Goal: Contribute content

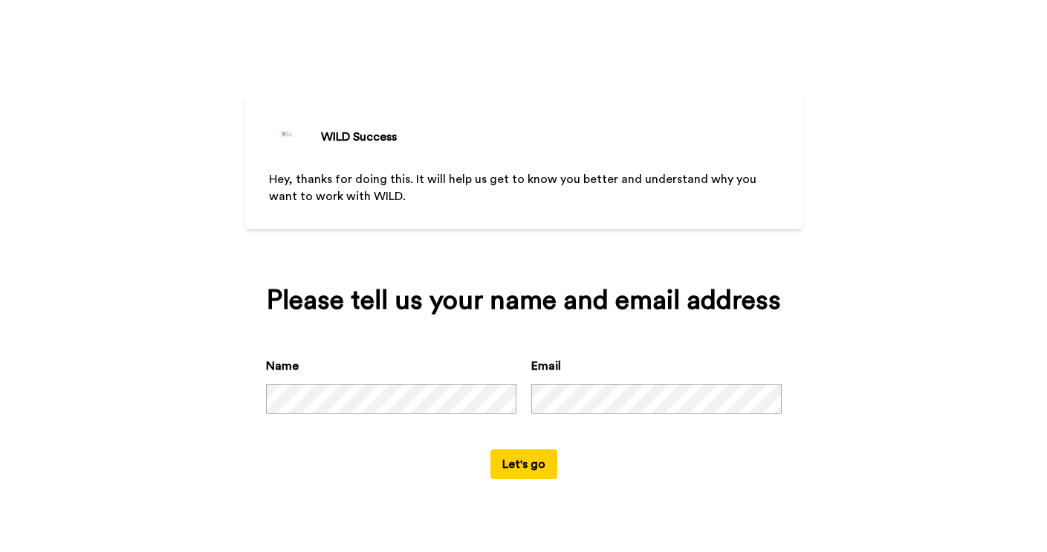
click at [526, 474] on button "Let's go" at bounding box center [524, 464] width 67 height 30
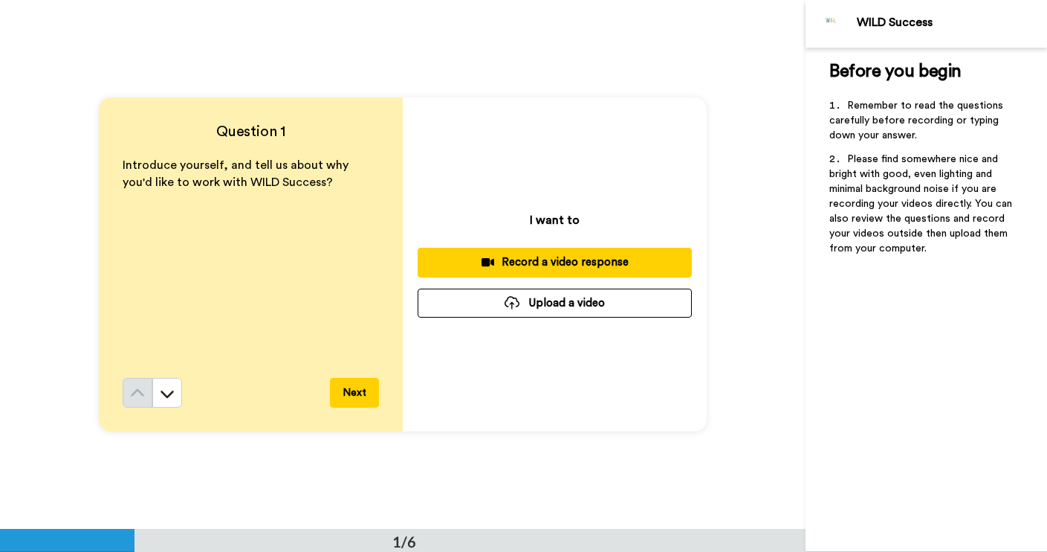
click at [873, 447] on div "Before you begin ﻿ Remember to read the questions carefully before recording or…" at bounding box center [927, 300] width 242 height 504
click at [943, 426] on div "Before you begin ﻿ Remember to read the questions carefully before recording or…" at bounding box center [927, 300] width 242 height 504
click at [823, 400] on div "Before you begin ﻿ Remember to read the questions carefully before recording or…" at bounding box center [927, 300] width 242 height 504
click at [604, 306] on button "Upload a video" at bounding box center [555, 302] width 274 height 29
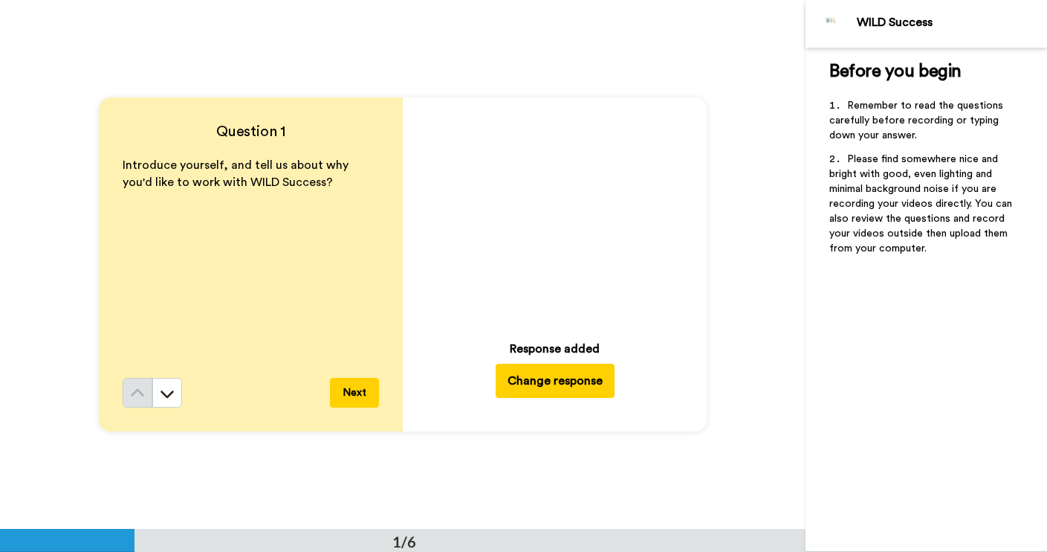
click at [556, 216] on icon "Play/Pause" at bounding box center [554, 213] width 39 height 71
click at [348, 396] on button "Next" at bounding box center [354, 393] width 49 height 30
click at [553, 215] on icon at bounding box center [554, 213] width 39 height 39
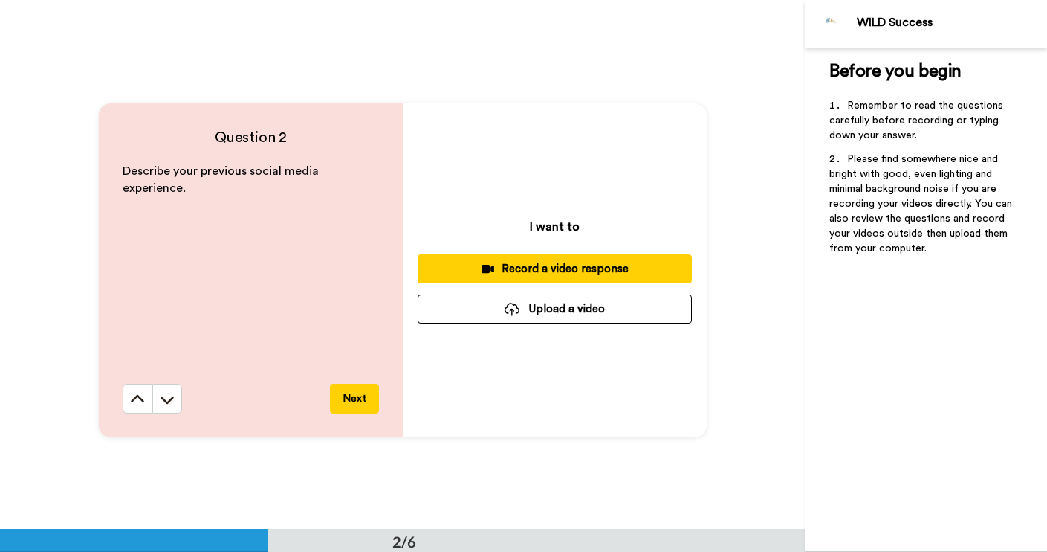
scroll to position [525, 0]
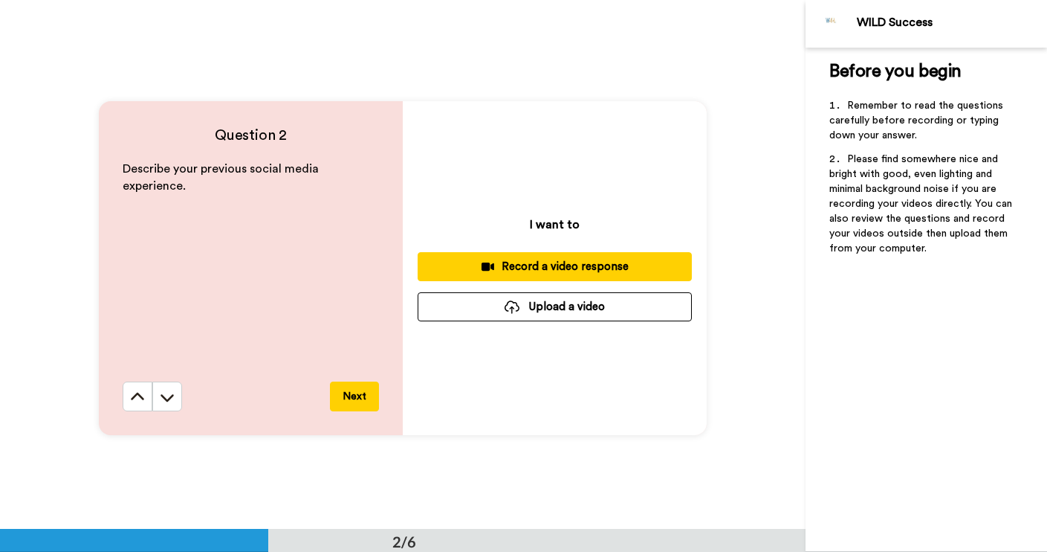
click at [516, 323] on div "I want to Record a video response Upload a video" at bounding box center [555, 268] width 304 height 334
click at [598, 308] on button "Upload a video" at bounding box center [555, 306] width 274 height 29
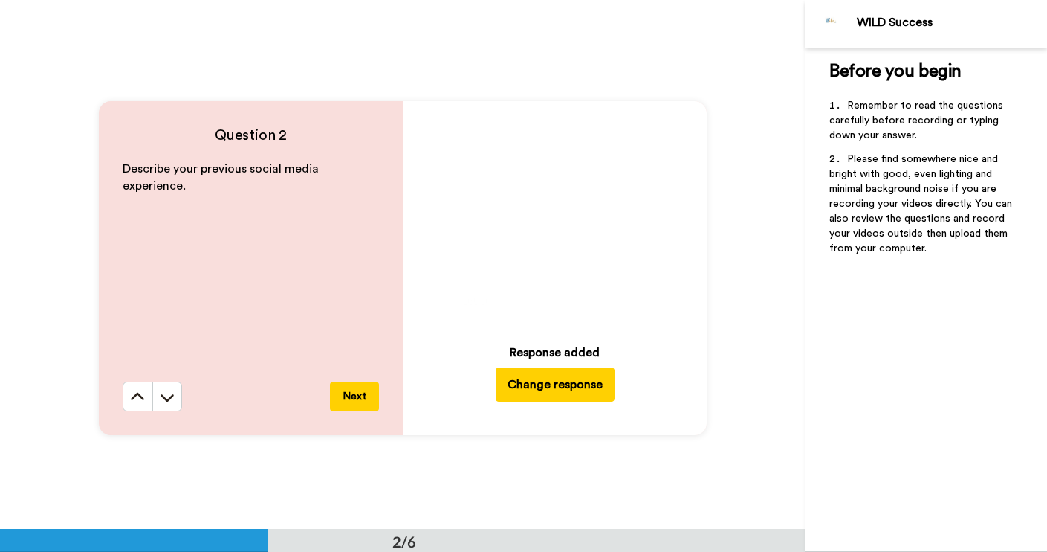
click at [552, 210] on icon "Play/Pause" at bounding box center [554, 217] width 39 height 71
click at [547, 253] on video at bounding box center [555, 217] width 208 height 208
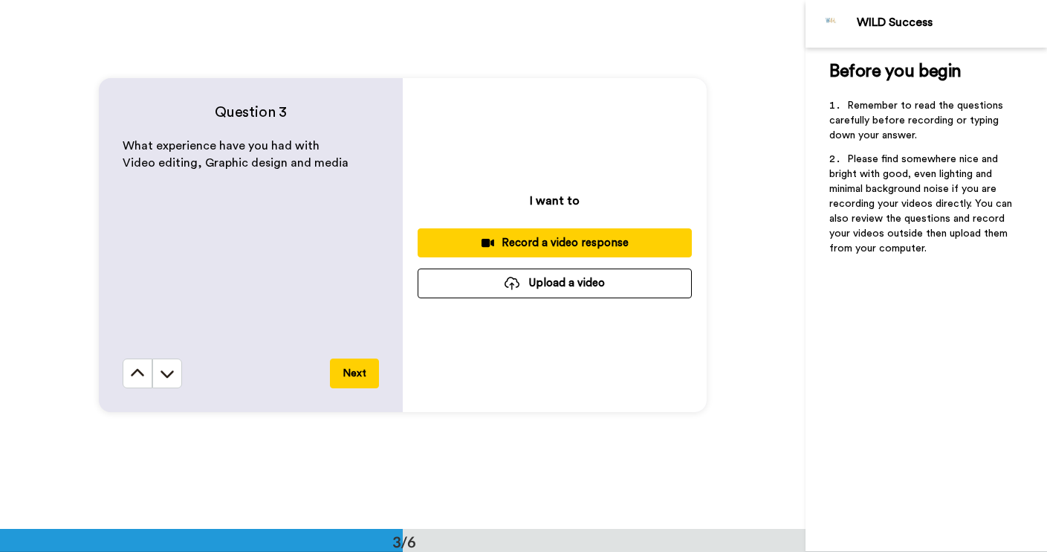
scroll to position [1079, 0]
